Goal: Transaction & Acquisition: Download file/media

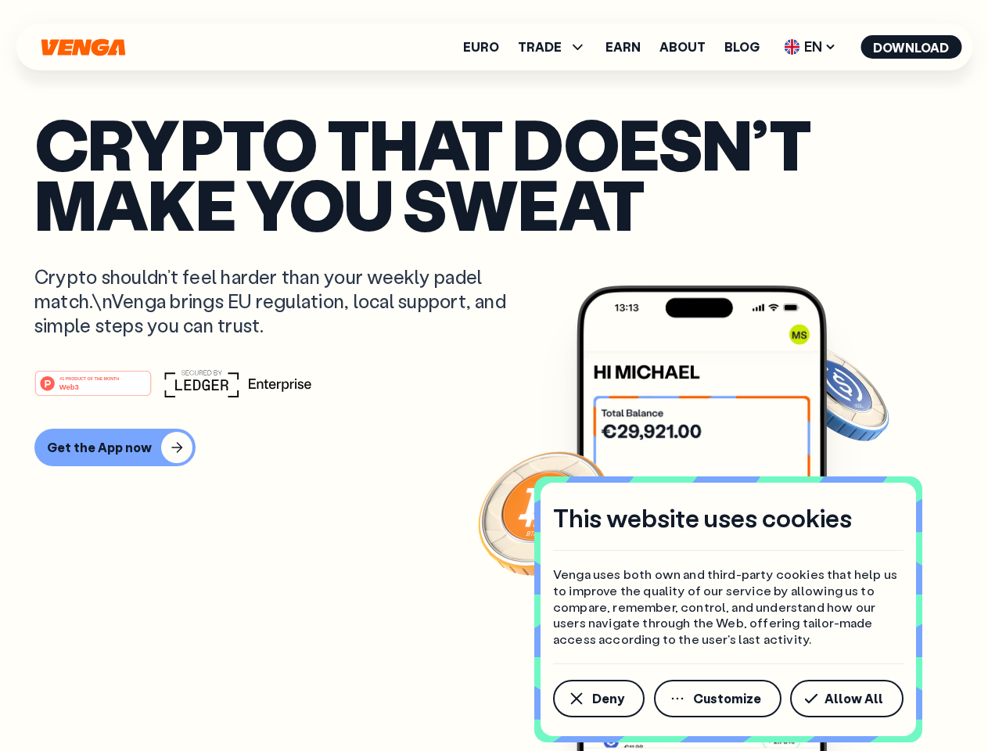
click at [493, 375] on div "#1 PRODUCT OF THE MONTH Web3" at bounding box center [493, 383] width 919 height 28
click at [597, 698] on span "Deny" at bounding box center [608, 698] width 32 height 13
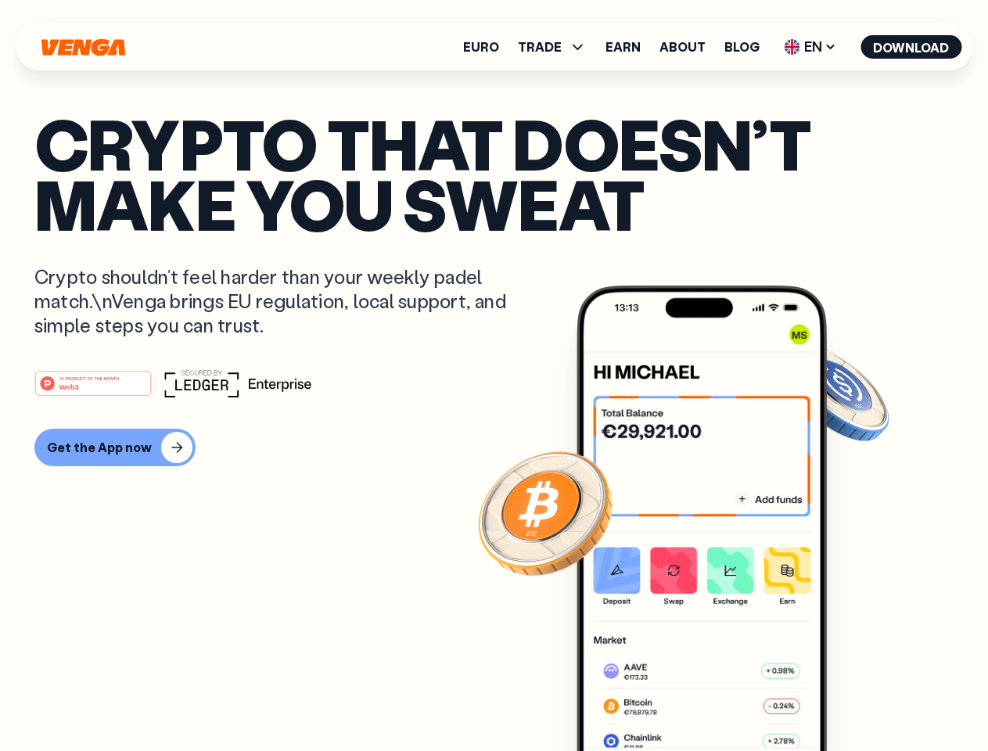
click at [719, 698] on img at bounding box center [701, 547] width 250 height 524
click at [849, 698] on article "Crypto that doesn’t make you sweat Crypto shouldn’t feel harder than your weekl…" at bounding box center [493, 406] width 919 height 587
click at [557, 47] on span "TRADE" at bounding box center [540, 47] width 44 height 13
click at [810, 47] on span "EN" at bounding box center [809, 46] width 63 height 25
click at [911, 47] on button "Download" at bounding box center [910, 46] width 101 height 23
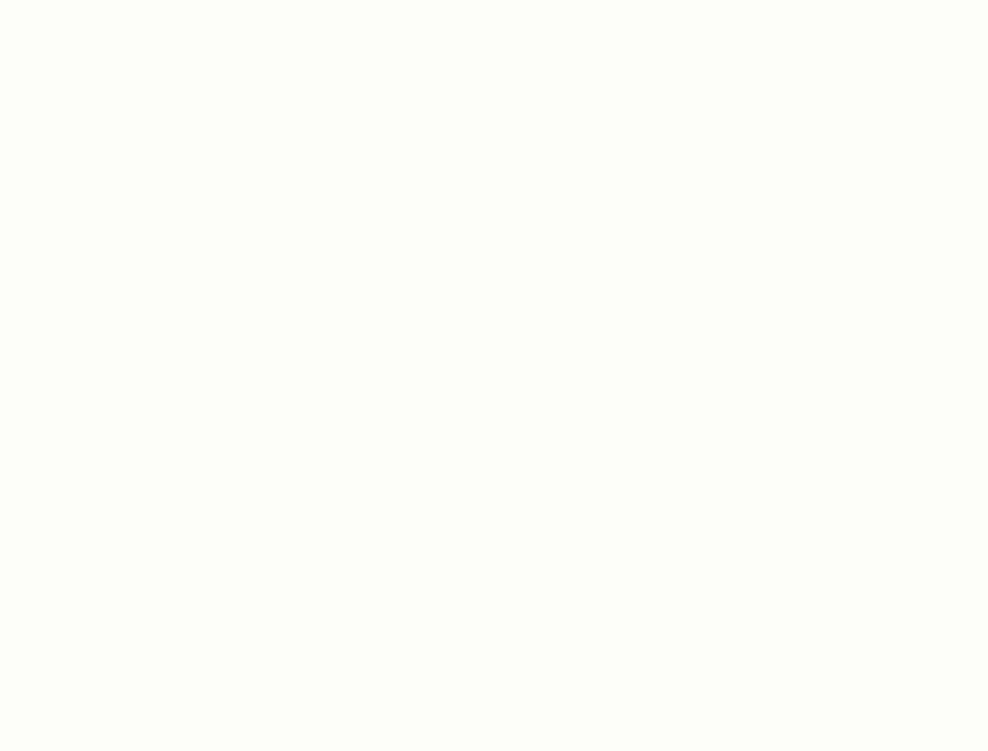
click at [113, 0] on html "This website uses cookies Venga uses both own and third-party cookies that help…" at bounding box center [494, 0] width 988 height 0
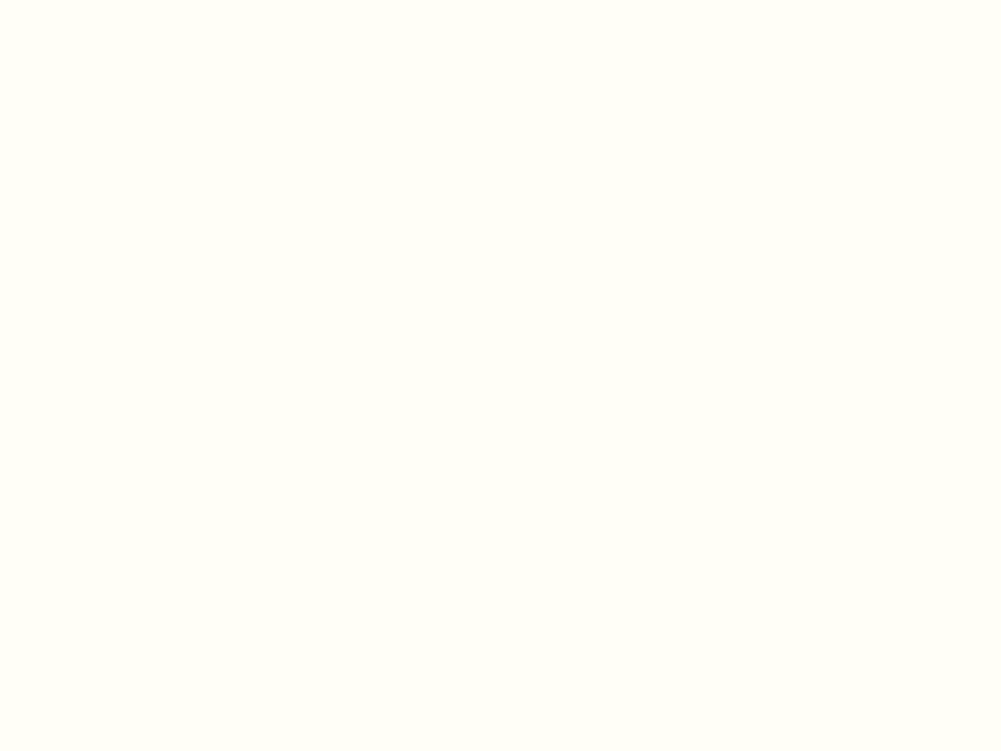
click at [95, 0] on html "This website uses cookies Venga uses both own and third-party cookies that help…" at bounding box center [500, 0] width 1001 height 0
